Goal: Use online tool/utility

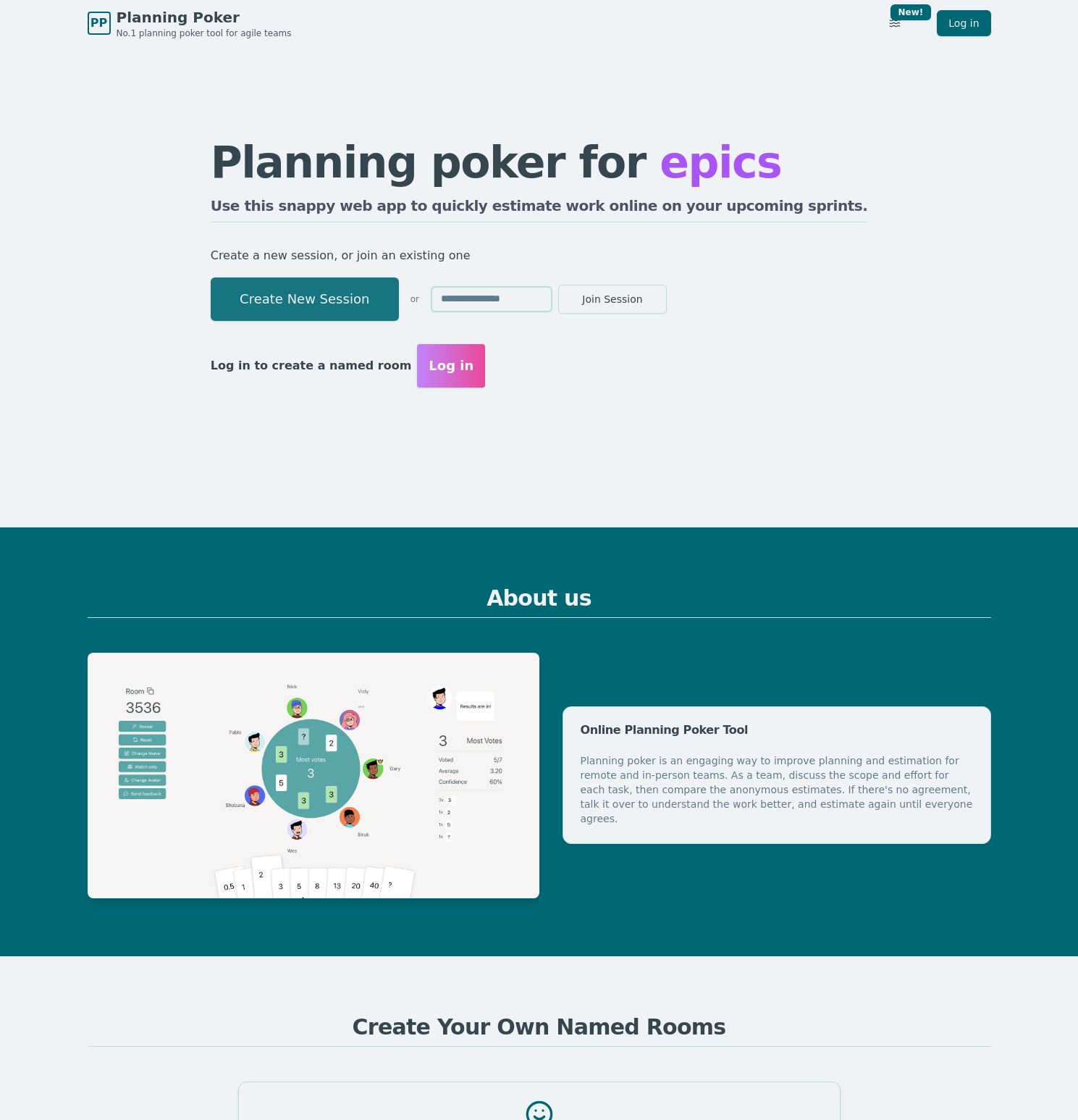
click at [345, 290] on button "Create New Session" at bounding box center [304, 299] width 188 height 44
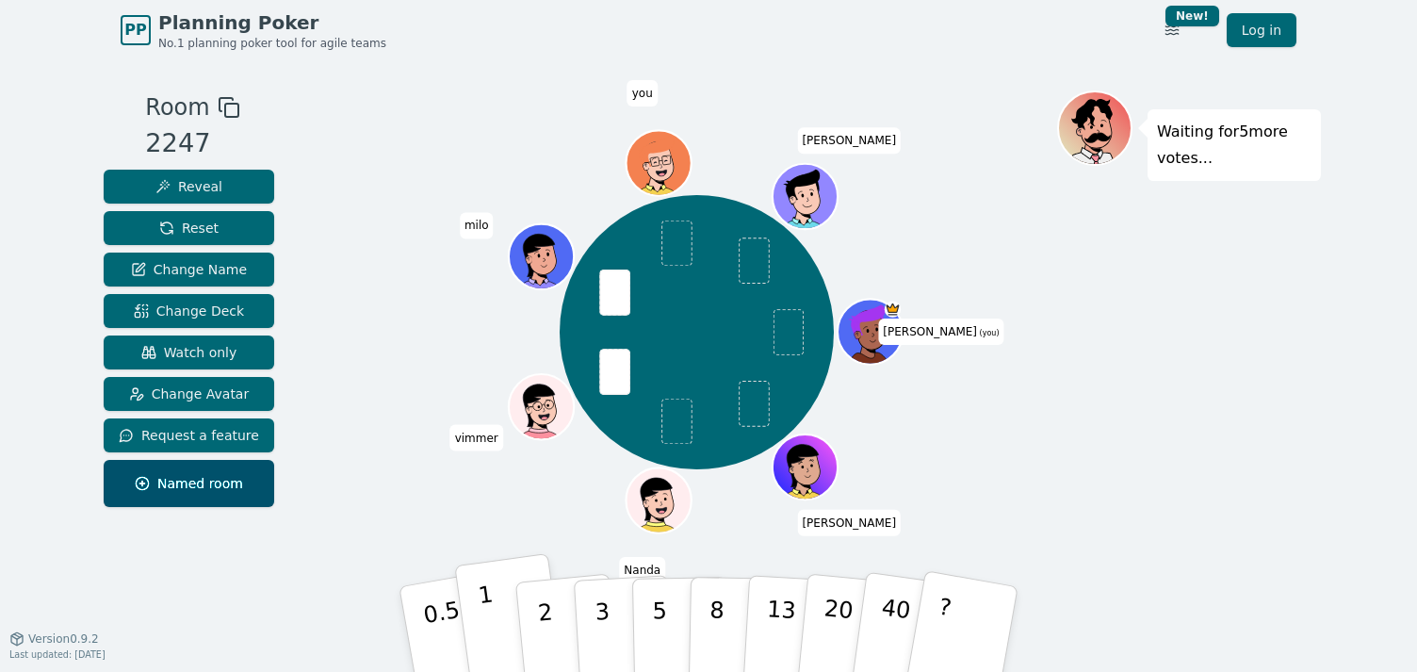
click at [488, 629] on p "1" at bounding box center [491, 631] width 28 height 103
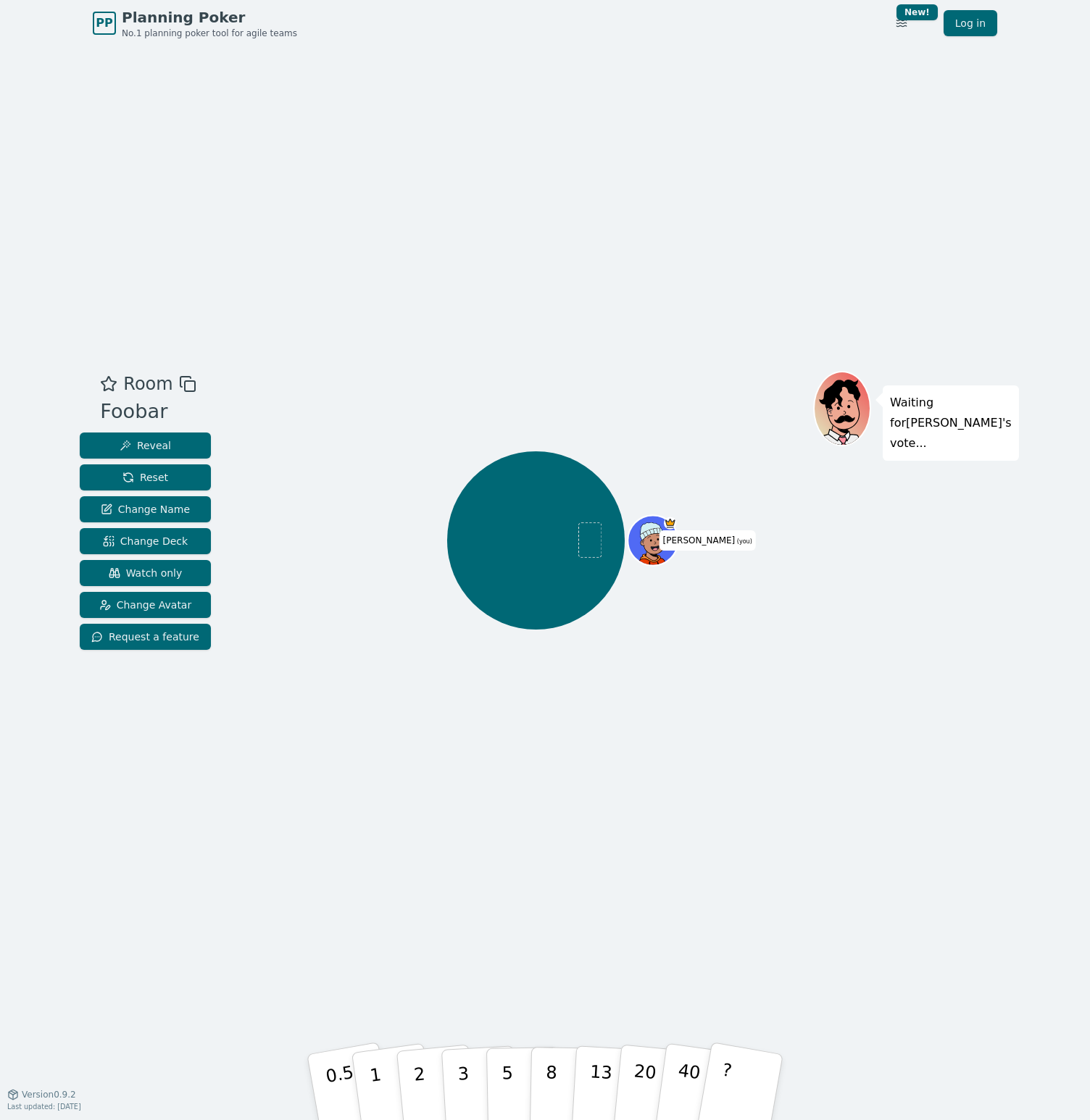
click at [454, 88] on div "Room Foobar Reveal Reset Change Name Change Deck Watch only Change Avatar Reque…" at bounding box center [545, 570] width 942 height 1048
